Goal: Task Accomplishment & Management: Use online tool/utility

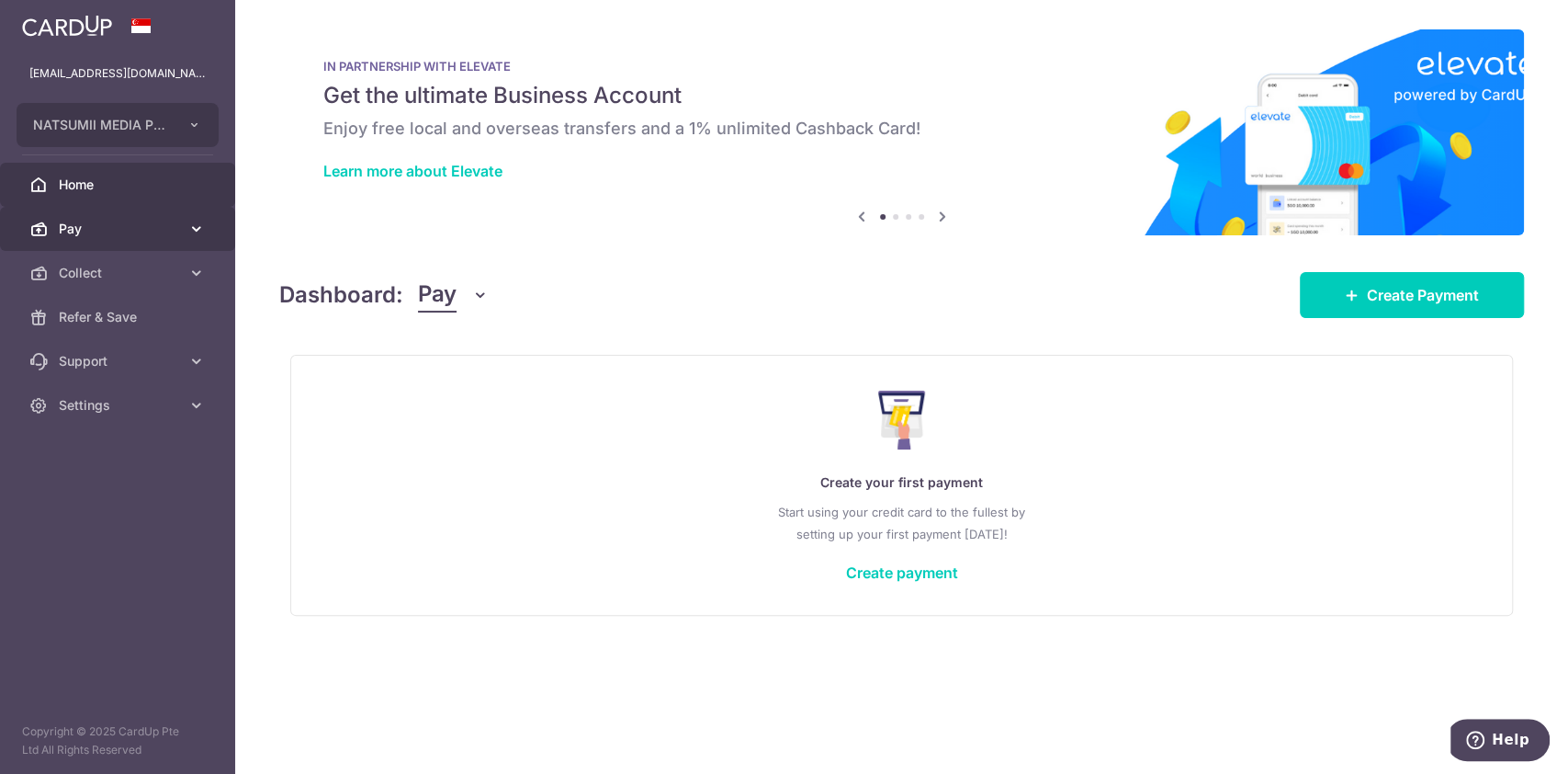
click at [161, 221] on span "Pay" at bounding box center [119, 228] width 121 height 18
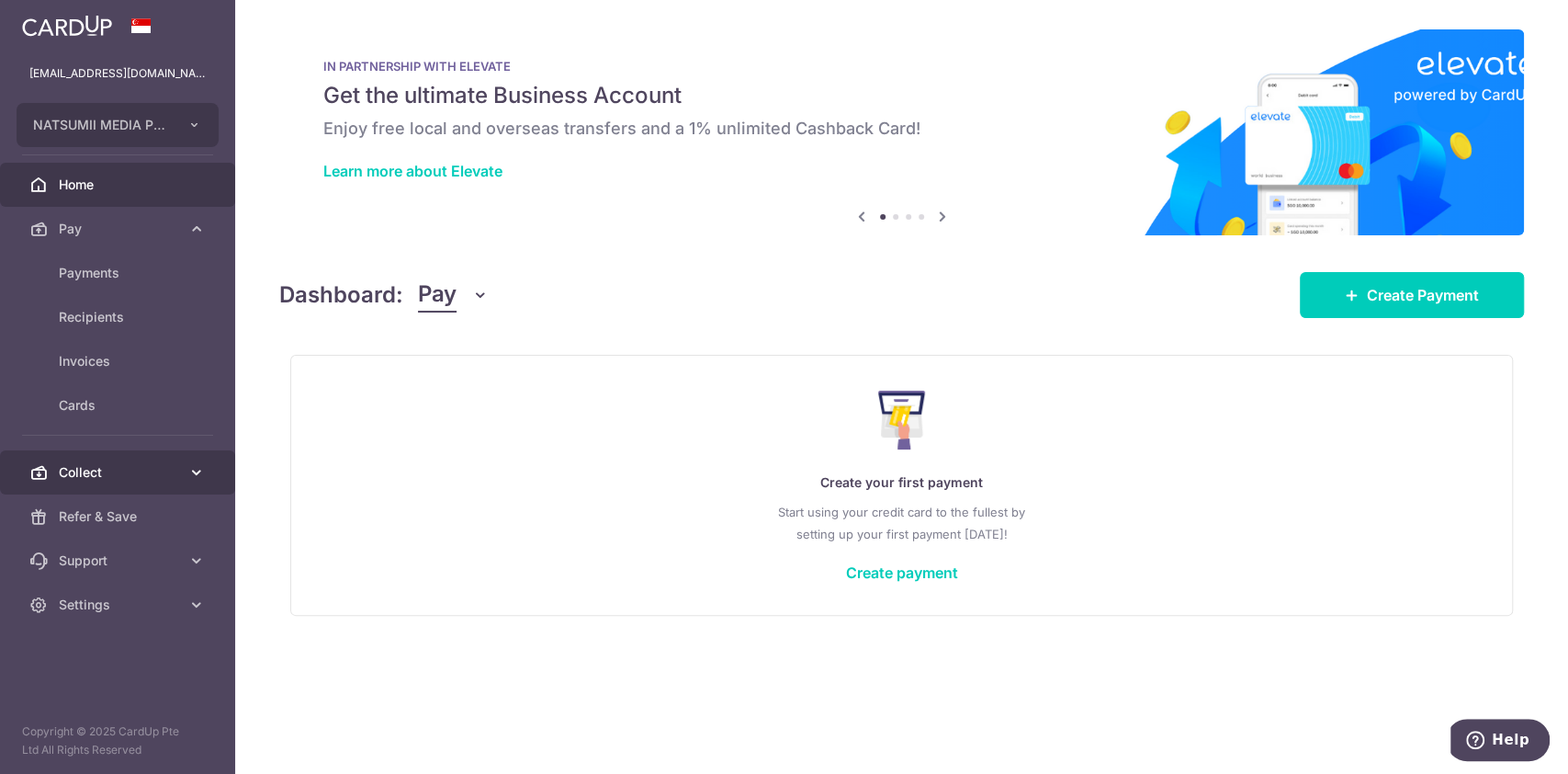
click at [151, 465] on span "Collect" at bounding box center [119, 472] width 121 height 18
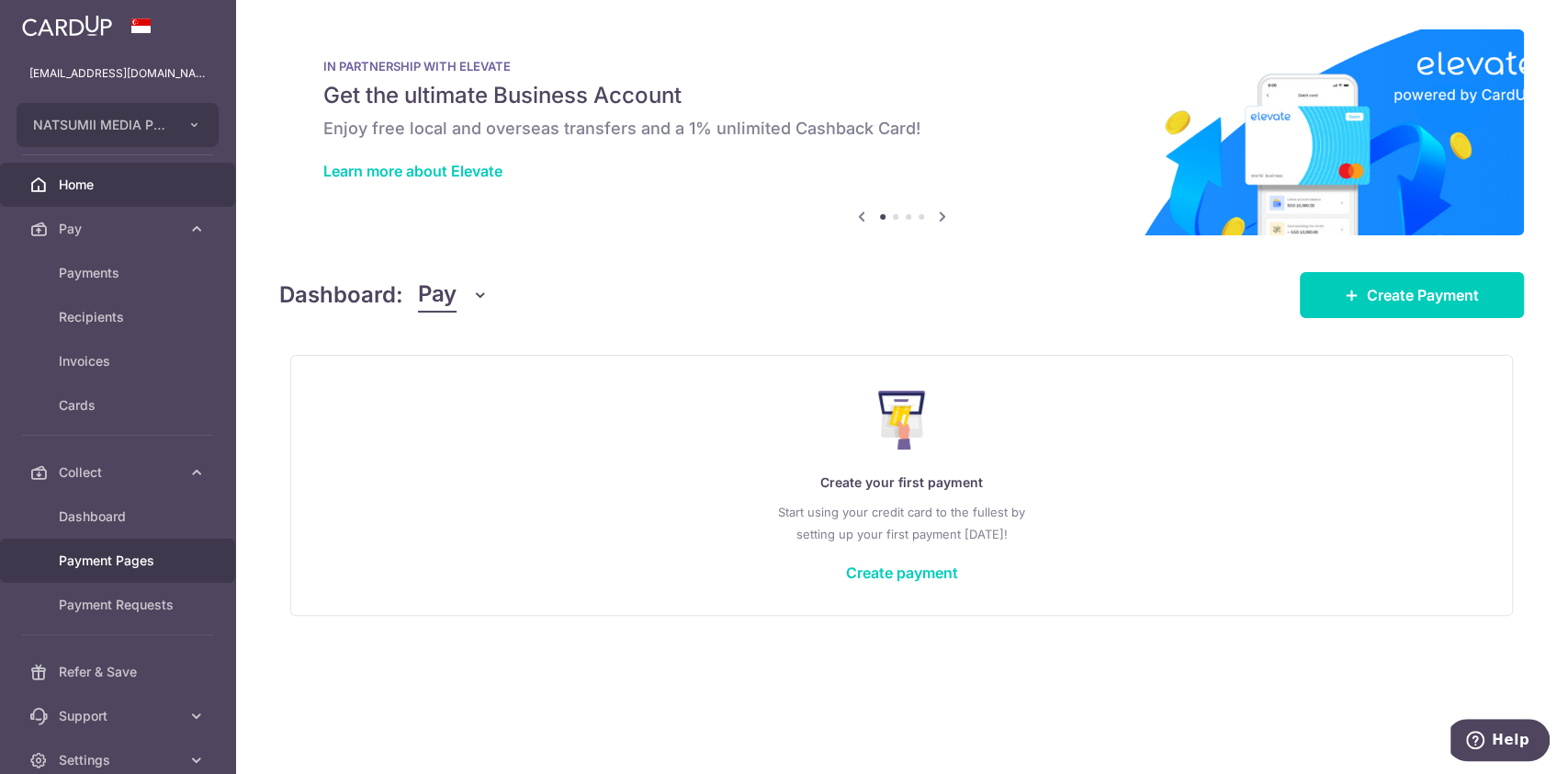
click at [118, 565] on span "Payment Pages" at bounding box center [119, 560] width 121 height 18
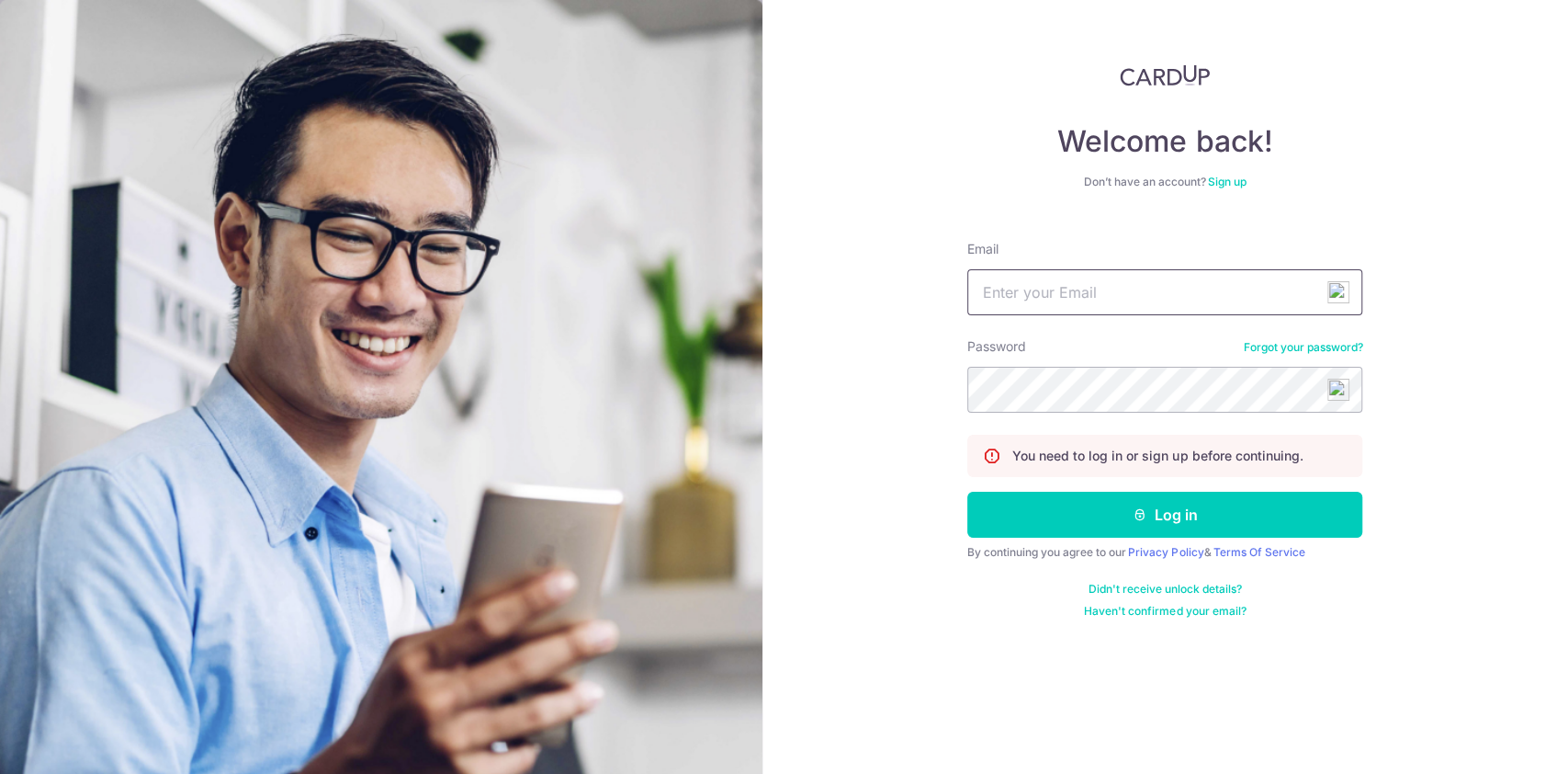
type input "[EMAIL_ADDRESS][DOMAIN_NAME]"
click at [1070, 524] on button "Log in" at bounding box center [1164, 514] width 395 height 46
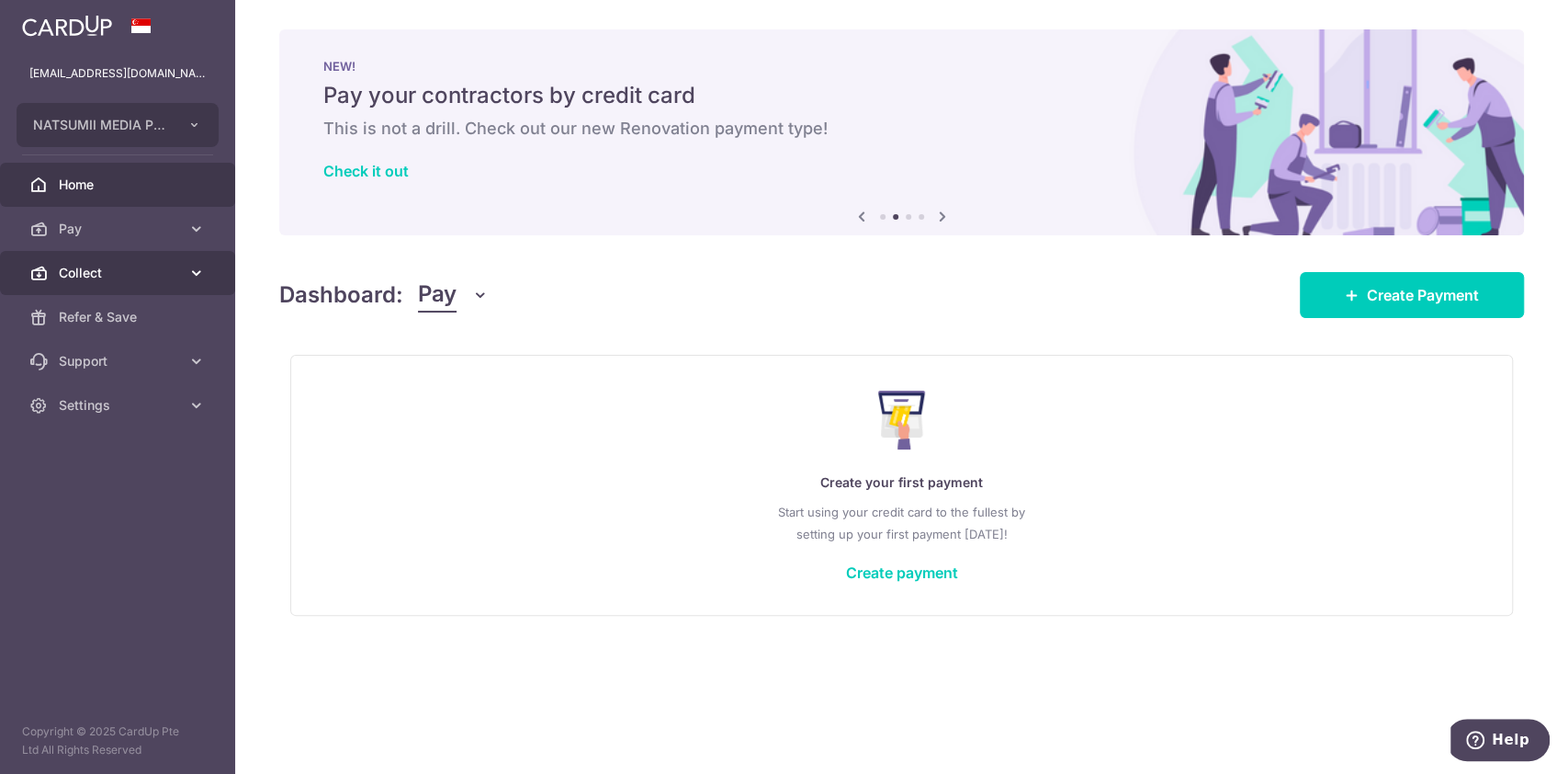
drag, startPoint x: 155, startPoint y: 261, endPoint x: 155, endPoint y: 275, distance: 14.0
click at [155, 261] on link "Collect" at bounding box center [117, 273] width 235 height 44
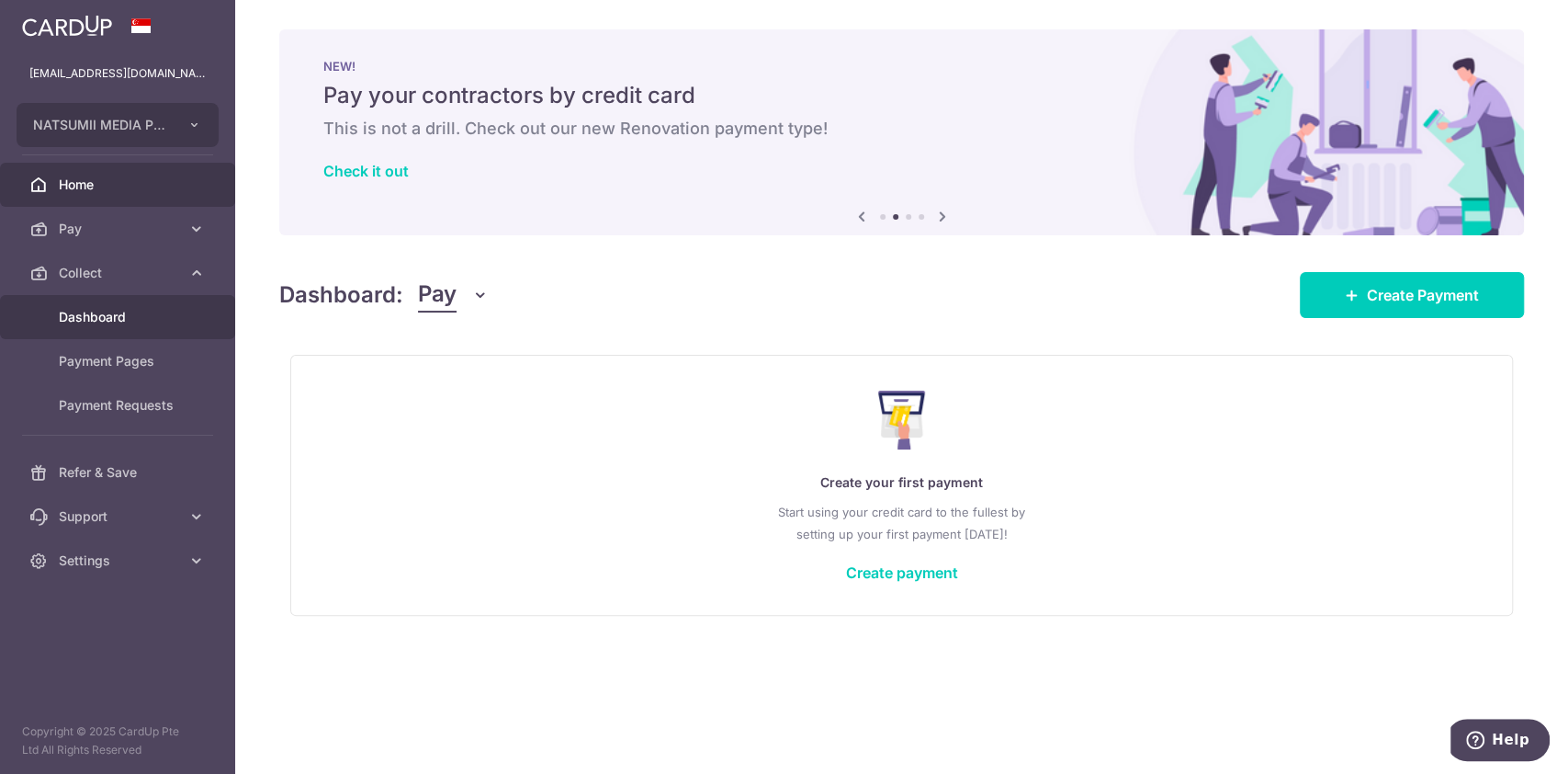
click at [156, 337] on link "Dashboard" at bounding box center [117, 316] width 235 height 44
click at [130, 376] on link "Payment Pages" at bounding box center [117, 361] width 235 height 44
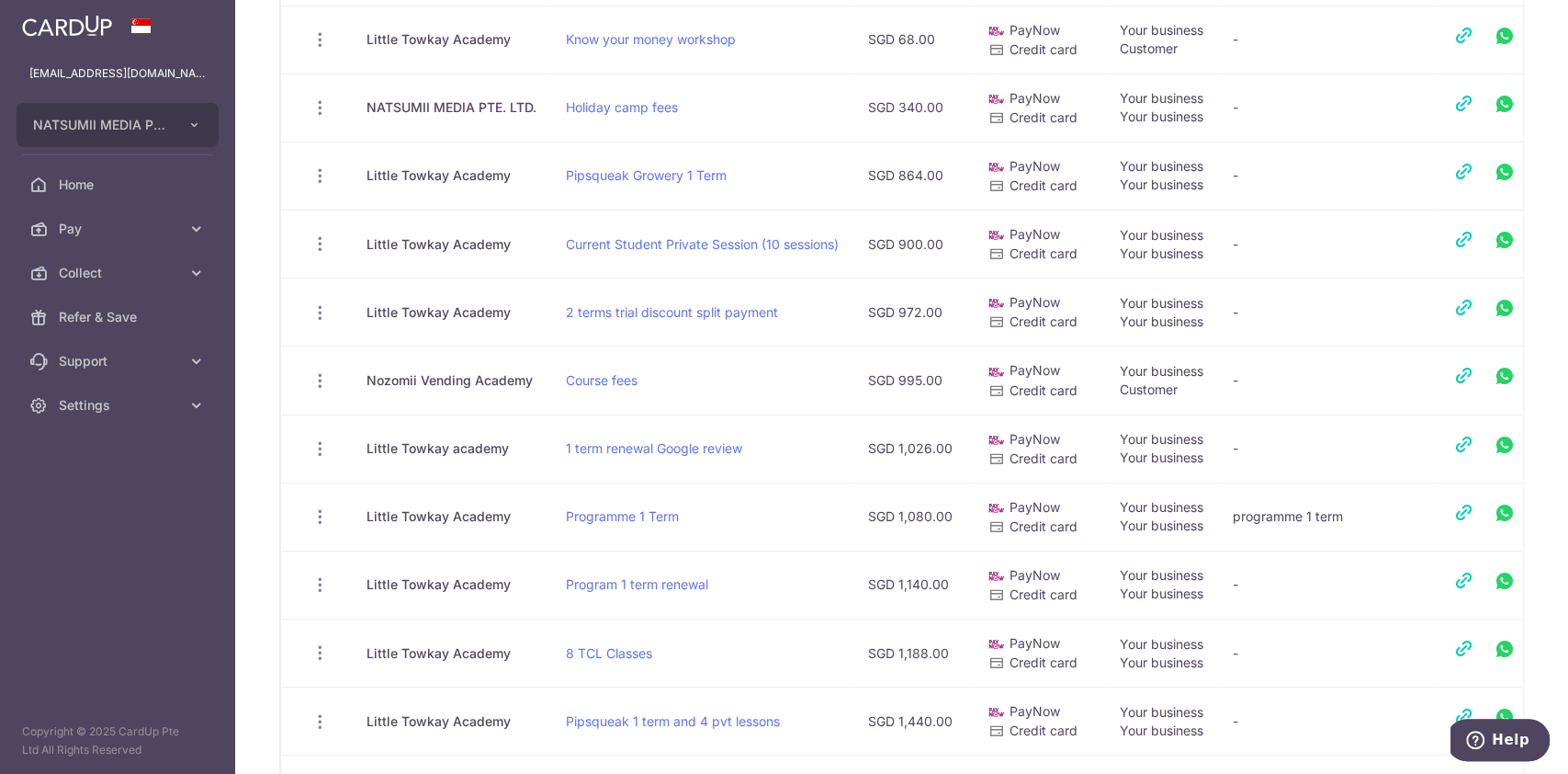
scroll to position [490, 0]
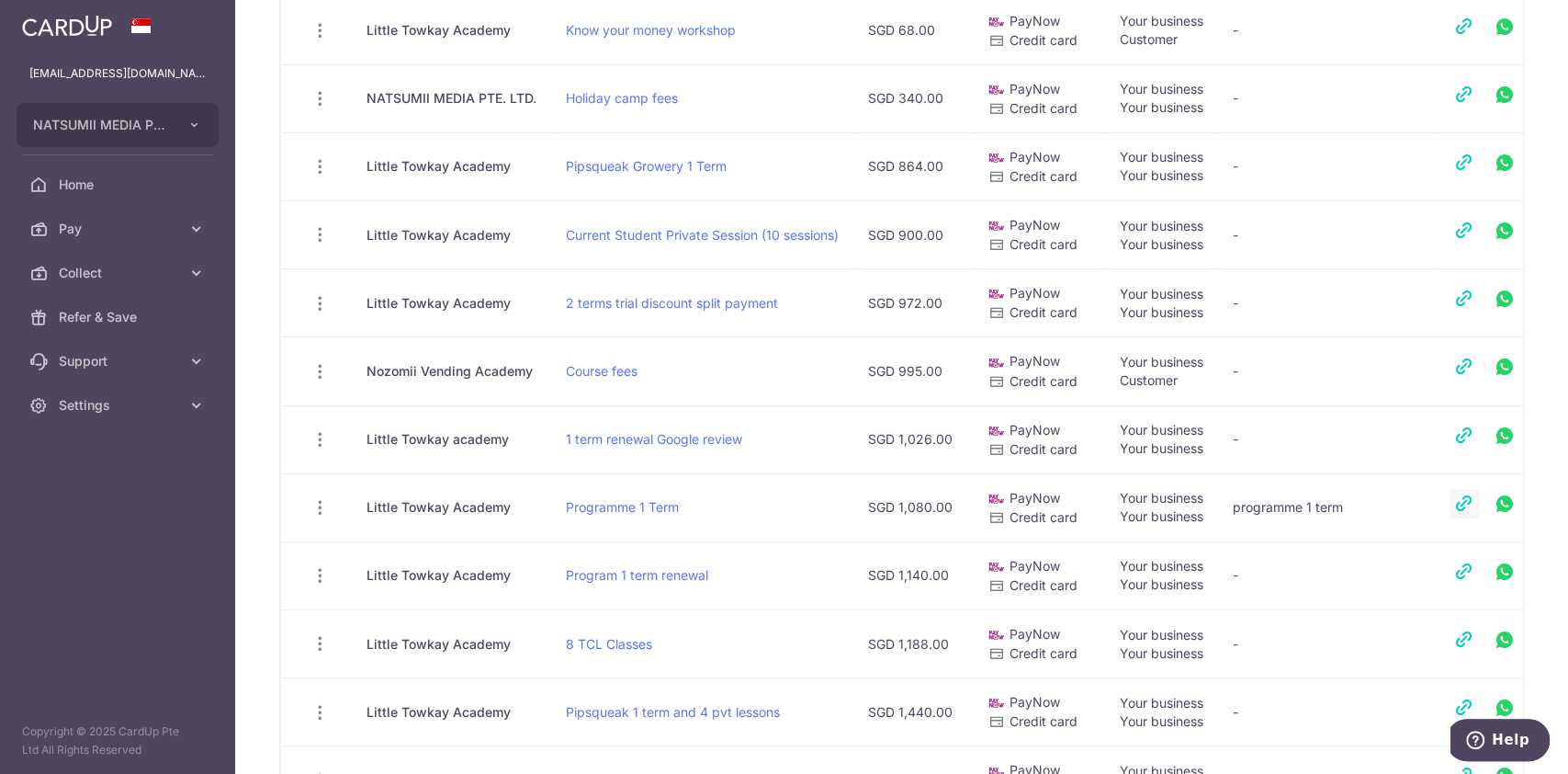
click at [1469, 495] on link at bounding box center [1463, 503] width 29 height 29
click at [1470, 498] on link at bounding box center [1463, 503] width 29 height 29
